Goal: Find specific page/section: Find specific page/section

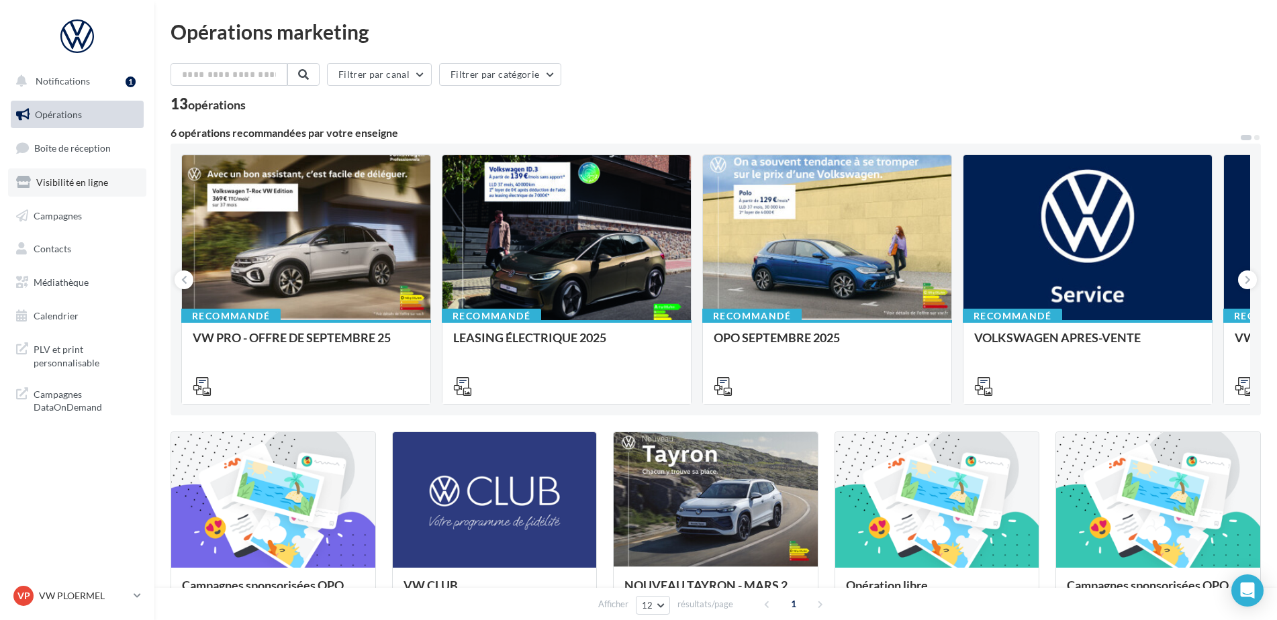
click at [97, 189] on link "Visibilité en ligne" at bounding box center [77, 182] width 138 height 28
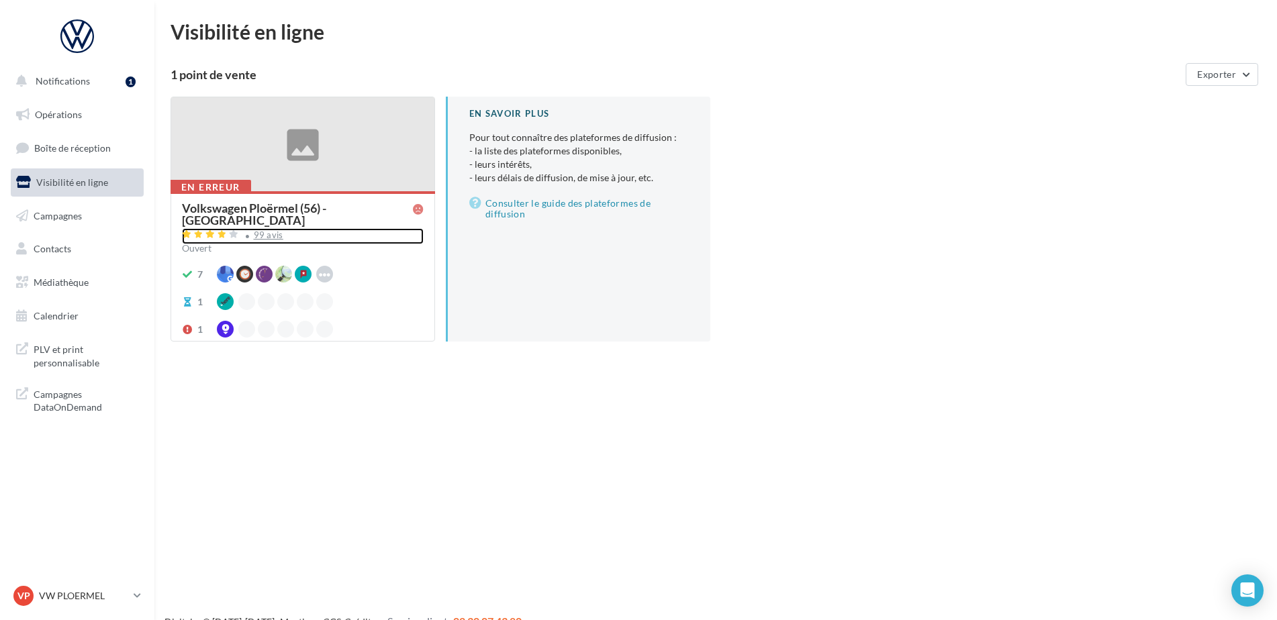
click at [261, 229] on div "99 avis" at bounding box center [303, 236] width 242 height 16
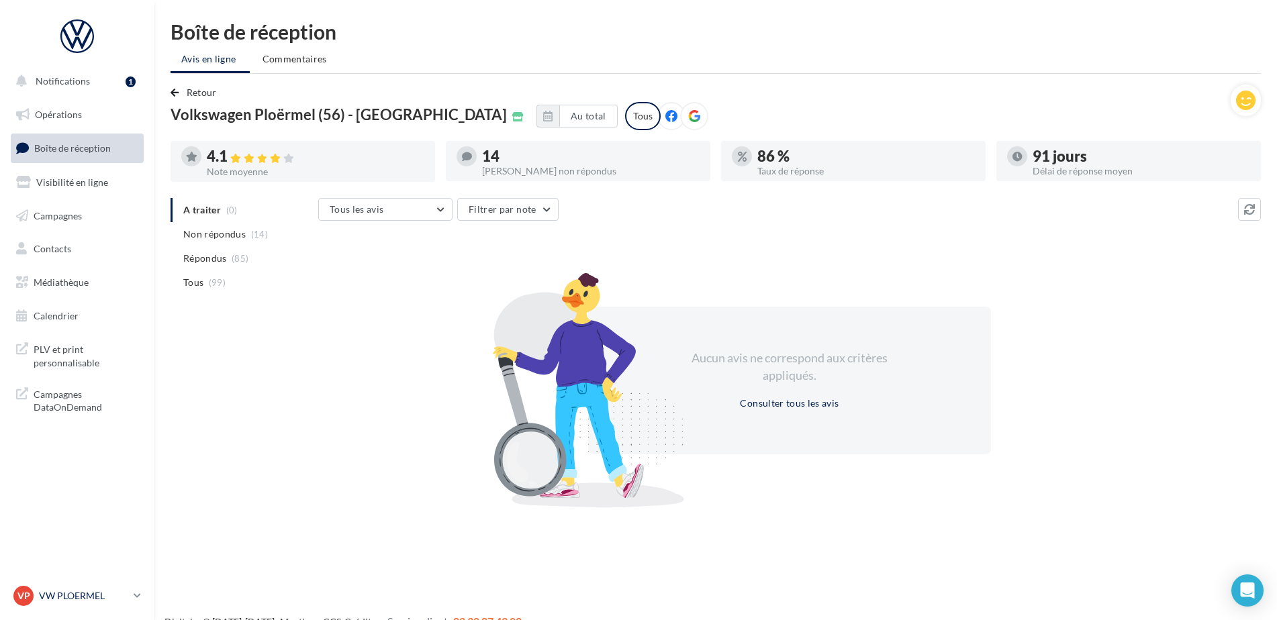
click at [91, 586] on div "VP VW PLOERMEL vw-pita-56803" at bounding box center [70, 596] width 115 height 20
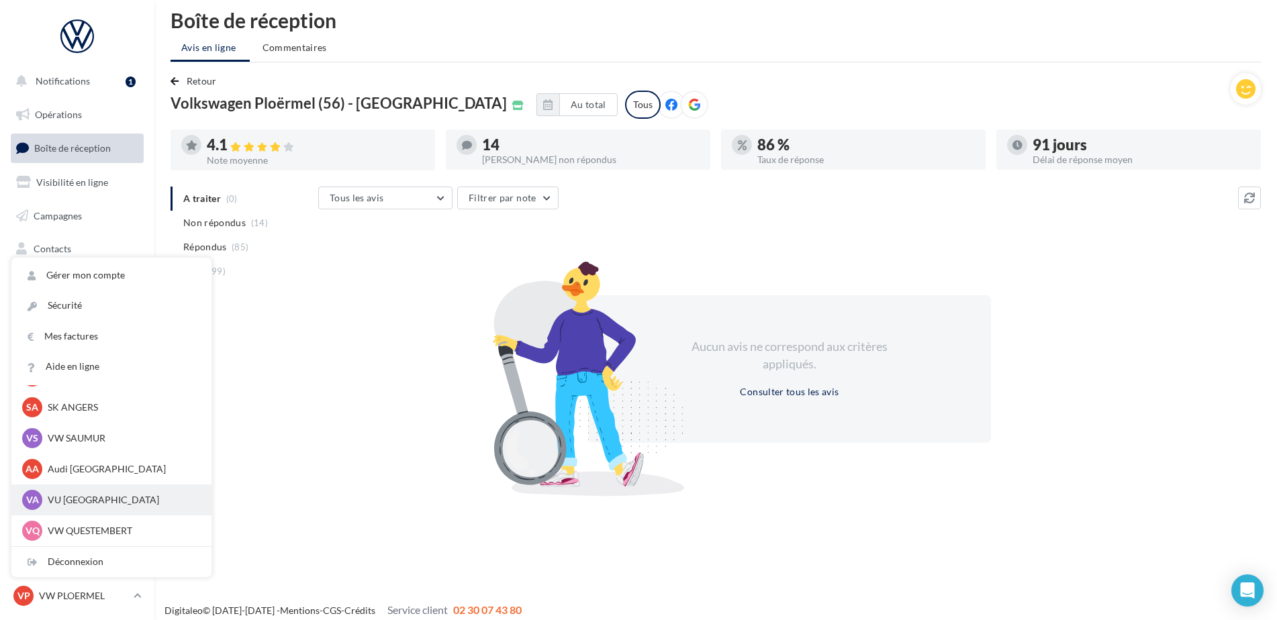
scroll to position [21, 0]
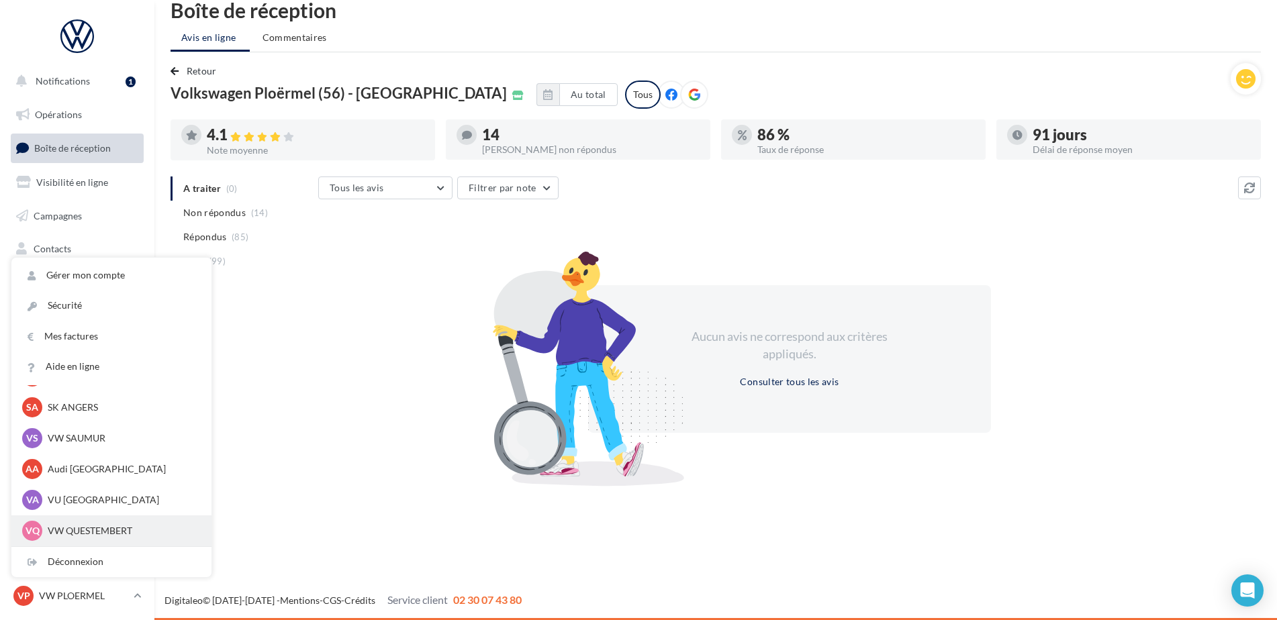
click at [94, 524] on div "VQ VW QUESTEMBERT vw-pita-56230" at bounding box center [111, 531] width 179 height 20
